Goal: Find specific page/section

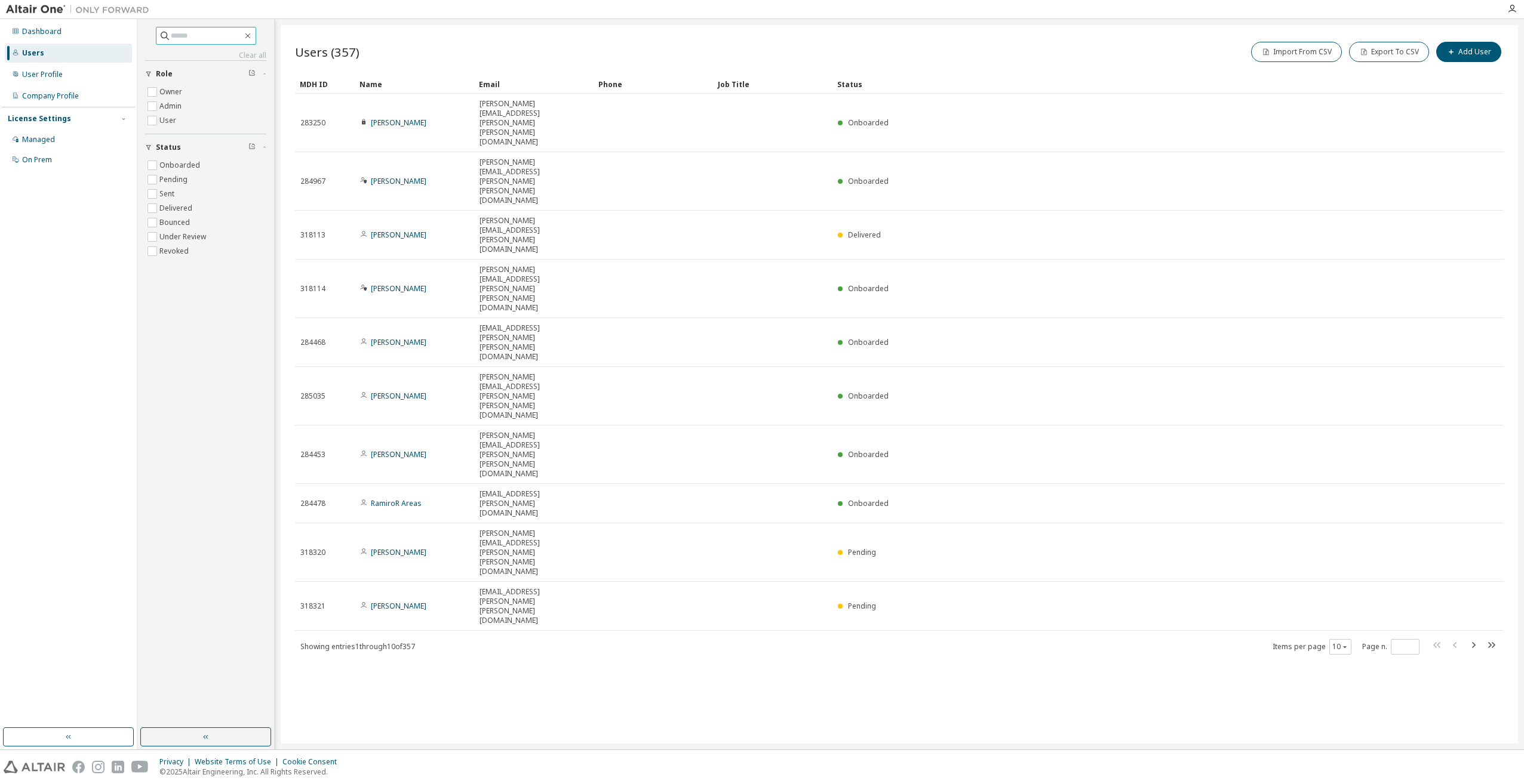
click at [187, 35] on input "text" at bounding box center [206, 36] width 72 height 12
type input "*******"
